Goal: Transaction & Acquisition: Obtain resource

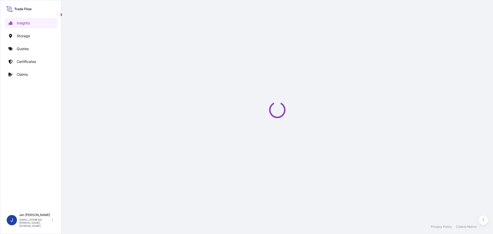
select select "2025"
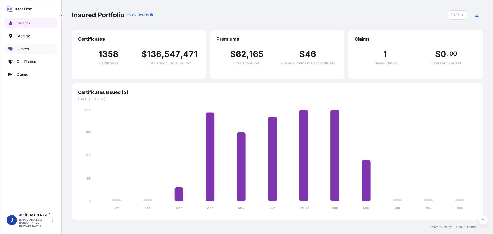
click at [25, 50] on p "Quotes" at bounding box center [23, 48] width 12 height 5
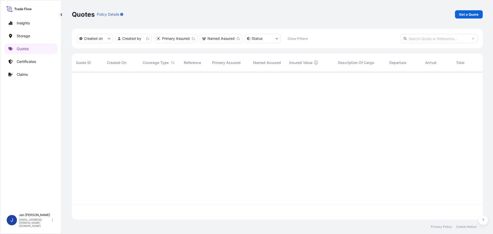
scroll to position [147, 407]
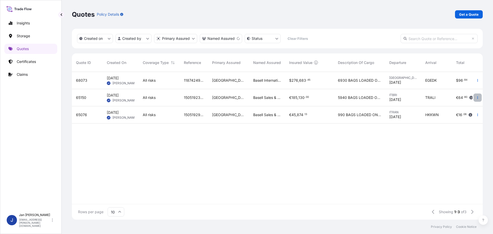
click at [479, 98] on icon "button" at bounding box center [477, 97] width 3 height 3
click at [460, 108] on p "Duplicate quote" at bounding box center [456, 107] width 27 height 5
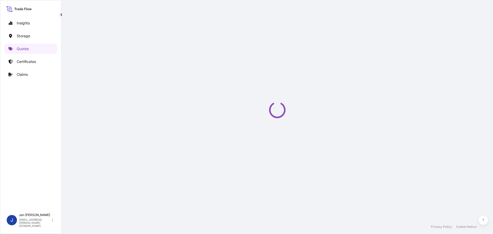
select select "Water"
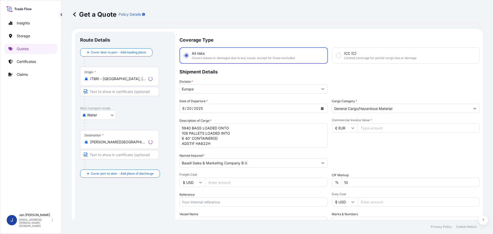
scroll to position [8, 0]
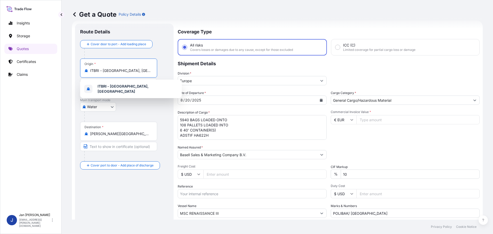
drag, startPoint x: 125, startPoint y: 70, endPoint x: 84, endPoint y: 71, distance: 41.3
click at [84, 71] on div "Origin * [GEOGRAPHIC_DATA] - [GEOGRAPHIC_DATA], [GEOGRAPHIC_DATA]" at bounding box center [118, 67] width 77 height 19
drag, startPoint x: 135, startPoint y: 73, endPoint x: 62, endPoint y: 70, distance: 73.2
click at [62, 70] on div "Get a Quote Policy Details Route Details Cover door to port - Add loading place…" at bounding box center [277, 109] width 431 height 219
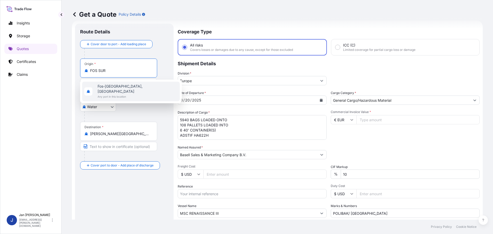
click at [111, 86] on span "Fos-[GEOGRAPHIC_DATA], [GEOGRAPHIC_DATA]" at bounding box center [137, 89] width 80 height 10
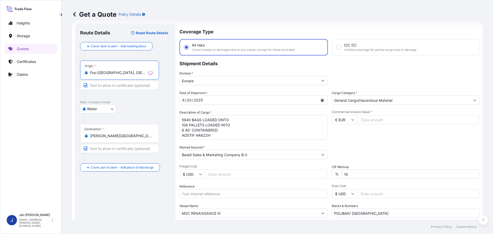
type input "Fos-[GEOGRAPHIC_DATA], [GEOGRAPHIC_DATA]"
drag, startPoint x: 142, startPoint y: 140, endPoint x: 82, endPoint y: 139, distance: 60.0
click at [85, 139] on div "Destination * [PERSON_NAME][GEOGRAPHIC_DATA], [GEOGRAPHIC_DATA]" at bounding box center [119, 133] width 79 height 19
click at [140, 138] on div "Destination * [PERSON_NAME][GEOGRAPHIC_DATA], [GEOGRAPHIC_DATA]" at bounding box center [118, 133] width 77 height 19
click at [140, 138] on input "[PERSON_NAME][GEOGRAPHIC_DATA], [GEOGRAPHIC_DATA]" at bounding box center [120, 135] width 61 height 5
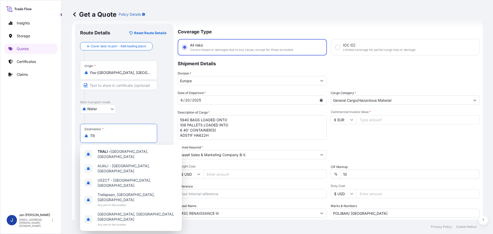
type input "T"
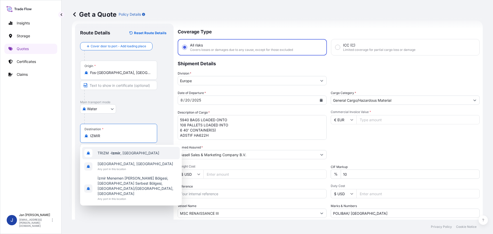
click at [101, 152] on span "TRIZM - [GEOGRAPHIC_DATA] , [GEOGRAPHIC_DATA]" at bounding box center [128, 152] width 62 height 5
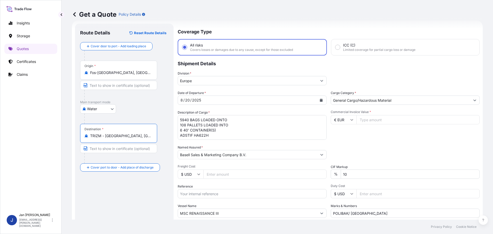
type input "TRIZM - [GEOGRAPHIC_DATA], [GEOGRAPHIC_DATA]"
click at [320, 100] on icon "Calendar" at bounding box center [321, 100] width 3 height 3
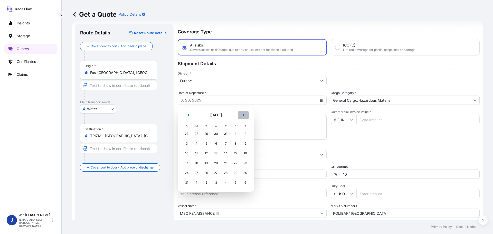
click at [247, 114] on button "Next" at bounding box center [243, 115] width 11 height 8
click at [236, 153] on div "19" at bounding box center [235, 153] width 9 height 9
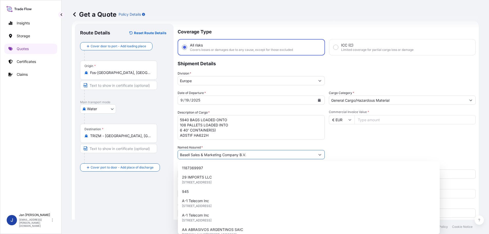
drag, startPoint x: 141, startPoint y: 154, endPoint x: 83, endPoint y: 149, distance: 58.4
click at [84, 150] on form "Route Details Reset Route Details Cover door to port - Add loading place Place …" at bounding box center [275, 140] width 407 height 238
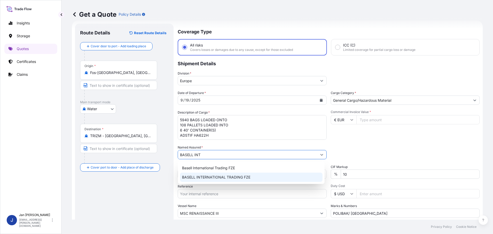
click at [196, 175] on span "BASELL INTERNATIONAL TRADING FZE" at bounding box center [216, 176] width 68 height 5
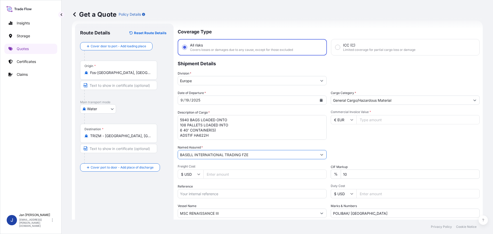
type input "BASELL INTERNATIONAL TRADING FZE"
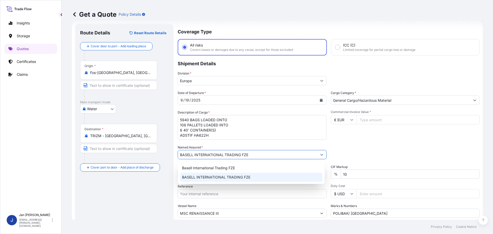
click at [144, 199] on div "Route Details Reset Route Details Cover door to port - Add loading place Place …" at bounding box center [124, 140] width 88 height 222
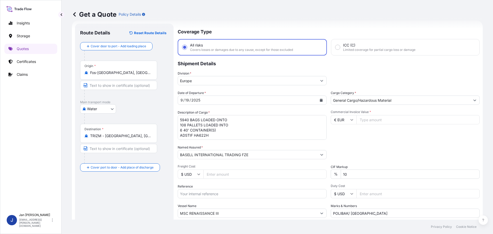
click at [184, 196] on input "Reference" at bounding box center [252, 193] width 149 height 9
paste input "5013252588 304274753"
click at [202, 193] on input "5013252588 304274753" at bounding box center [252, 193] width 149 height 9
click at [231, 192] on input "5013252588 304274753" at bounding box center [252, 193] width 149 height 9
paste input "1187443454"
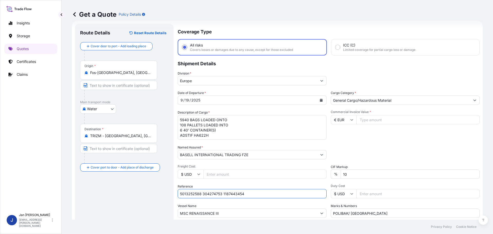
type input "5013252588 304274753 1187443454"
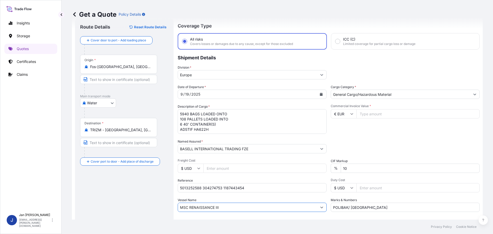
drag, startPoint x: 226, startPoint y: 212, endPoint x: 128, endPoint y: 215, distance: 98.3
click at [128, 215] on form "Route Details Reset Route Details Cover door to port - Add loading place Place …" at bounding box center [277, 134] width 411 height 238
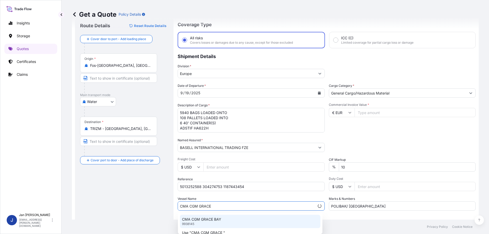
click at [207, 220] on p "CMA CGM GRACE BAY" at bounding box center [201, 219] width 39 height 5
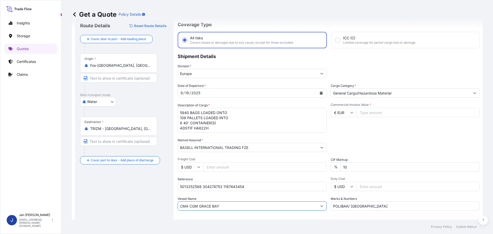
type input "CMA CGM GRACE BAY"
click at [366, 110] on input "Commercial Invoice Value *" at bounding box center [417, 112] width 123 height 9
paste input "173250.00"
type input "173250.00"
click at [393, 140] on div "Packing Category Type to search a container mode Please select a primary mode o…" at bounding box center [404, 145] width 149 height 14
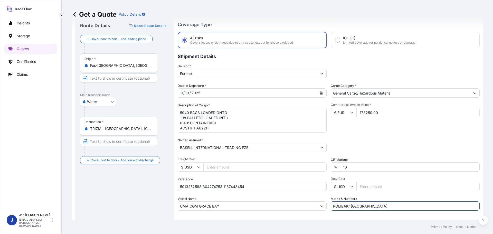
drag, startPoint x: 387, startPoint y: 207, endPoint x: 197, endPoint y: 204, distance: 189.4
click at [211, 206] on div "Date of Departure * [DATE] Cargo Category * General Cargo/Hazardous Material De…" at bounding box center [329, 146] width 302 height 127
drag, startPoint x: 122, startPoint y: 96, endPoint x: 107, endPoint y: 84, distance: 19.4
click at [111, 87] on form "Route Details Reset Route Details Cover door to port - Add loading place Place …" at bounding box center [277, 132] width 411 height 238
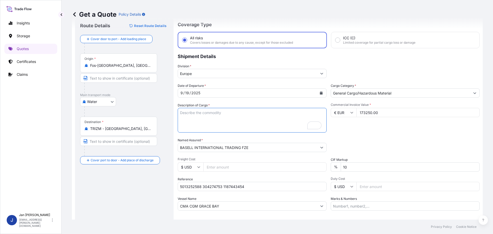
click at [243, 112] on textarea "5940 BAGS LOADED ONTO 108 PALLETS LOADED INTO 6 40' CONTAINER(S) ADSTIF HA622H" at bounding box center [252, 120] width 149 height 25
paste textarea "BAGS LOADED ONTO 126 PALLETS LOADED INTO 7 40' HIGH CUBE CONTAINER LUPOLEN 2426H"
click at [178, 111] on textarea "5940 BAGS LOADED ONTO 108 PALLETS LOADED INTO 6 40' CONTAINER(S) ADSTIF HA622H" at bounding box center [252, 120] width 149 height 25
type textarea "6930 BAGS LOADED ONTO 126 PALLETS LOADED INTO 7 40' HIGH CUBE CONTAINER LUPOLEN…"
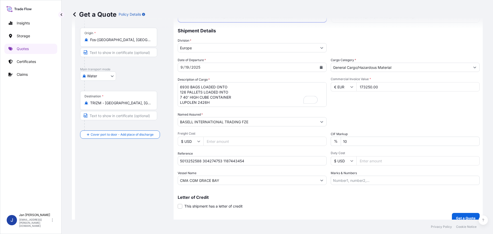
click at [349, 182] on input "Marks & Numbers" at bounding box center [404, 179] width 149 height 9
paste input "BAREKS / [GEOGRAPHIC_DATA]"
type input "BAREKS / [GEOGRAPHIC_DATA]"
click at [462, 214] on button "Get a Quote" at bounding box center [466, 218] width 28 height 10
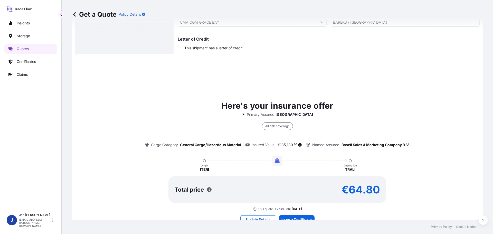
scroll to position [228, 0]
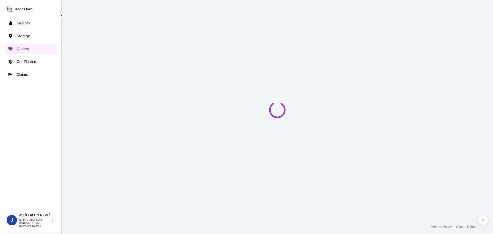
select select "Water"
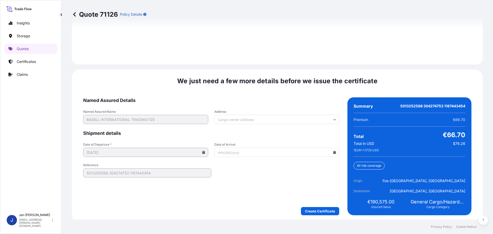
scroll to position [745, 0]
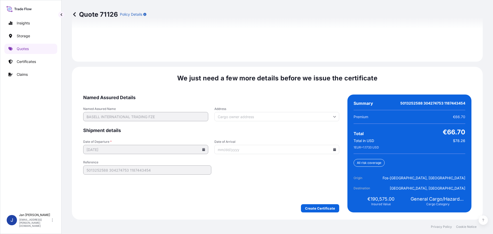
click at [334, 148] on input "Date of Arrival" at bounding box center [276, 149] width 125 height 9
click at [333, 149] on icon at bounding box center [334, 149] width 3 height 3
click at [284, 122] on button "3" at bounding box center [280, 120] width 8 height 8
type input "[DATE]"
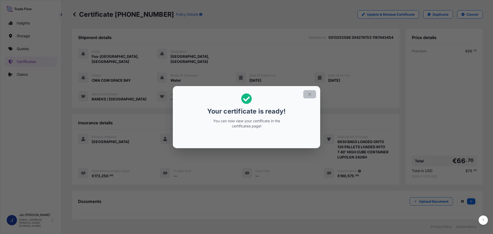
click at [309, 94] on icon "button" at bounding box center [309, 94] width 3 height 3
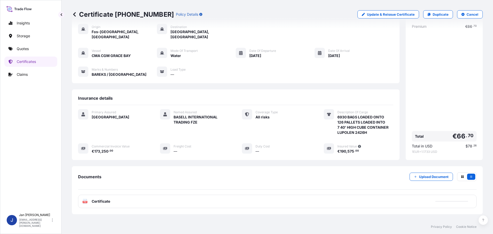
scroll to position [46, 0]
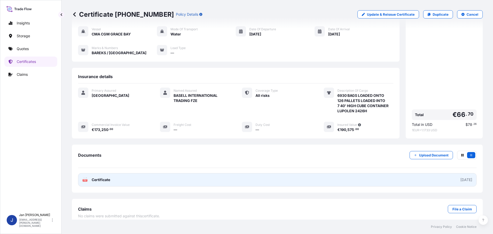
click at [101, 177] on span "Certificate" at bounding box center [101, 179] width 18 height 5
